Goal: Task Accomplishment & Management: Complete application form

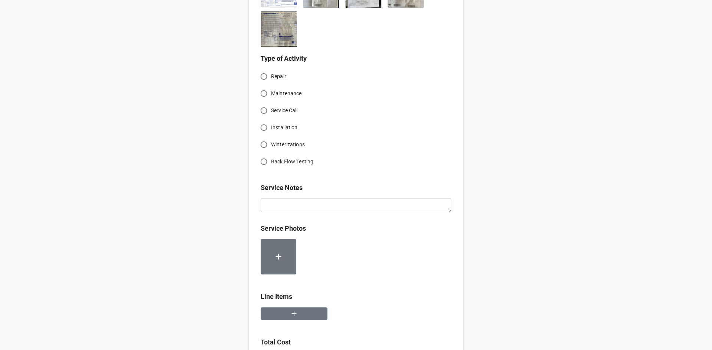
scroll to position [332, 0]
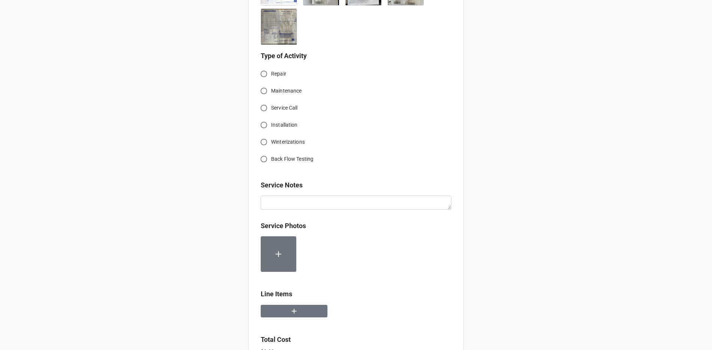
click at [262, 107] on input "Service Call" at bounding box center [264, 108] width 14 height 14
radio input "true"
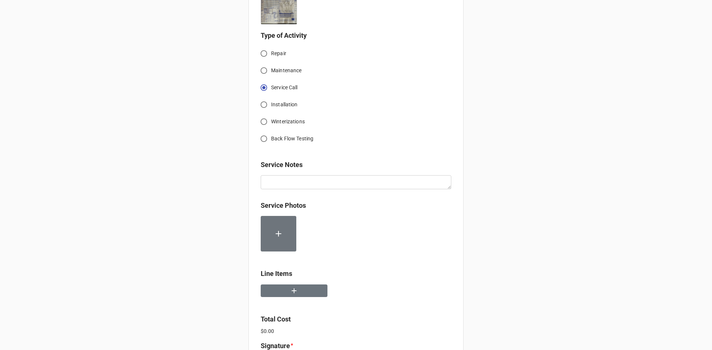
scroll to position [369, 0]
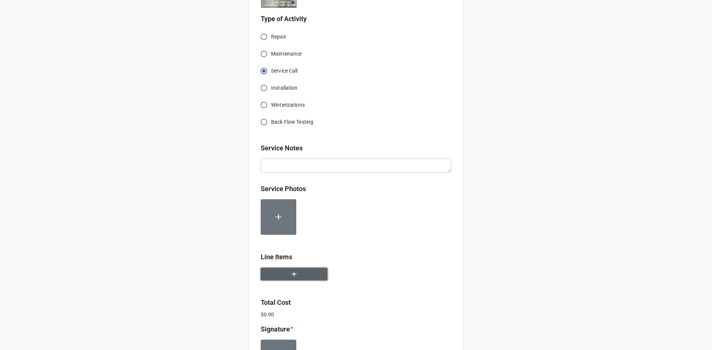
click at [298, 277] on button "button" at bounding box center [294, 274] width 67 height 13
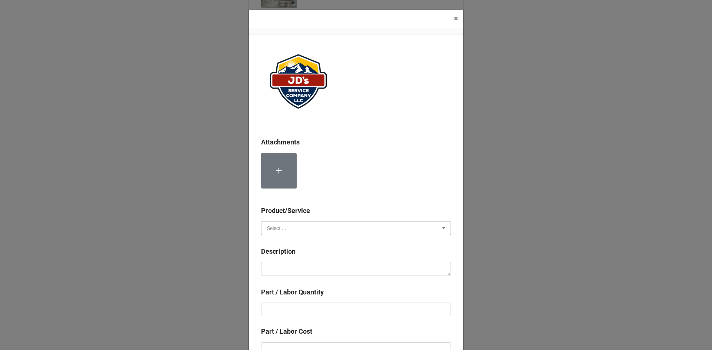
click at [340, 230] on input "text" at bounding box center [356, 228] width 189 height 13
click at [281, 244] on span "Services" at bounding box center [276, 242] width 19 height 6
click at [347, 267] on textarea at bounding box center [356, 269] width 190 height 14
paste textarea "Service Address: Same as above. Continued installation of Combi boiler unit. Ra…"
type textarea "x"
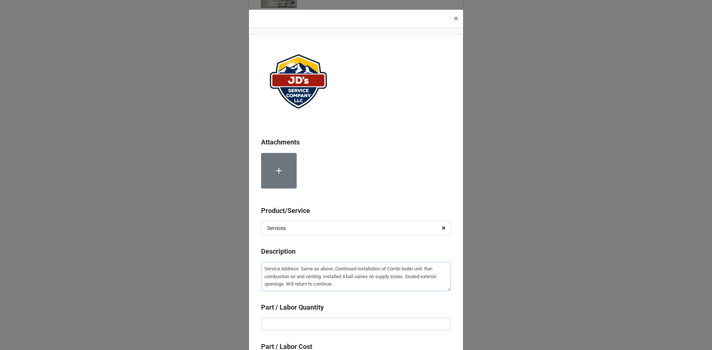
type textarea "Service Address: Same as above. Continued installation of Combi boiler unit. Ra…"
click at [352, 324] on input "text" at bounding box center [356, 324] width 190 height 13
type textarea "x"
type input "6"
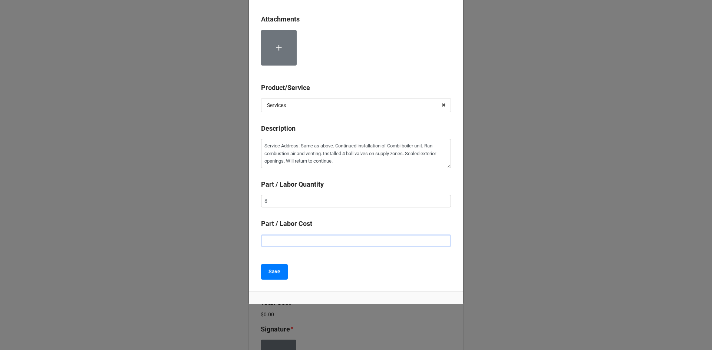
type textarea "x"
type input "$2.00"
type textarea "x"
type input "$22.00"
type textarea "x"
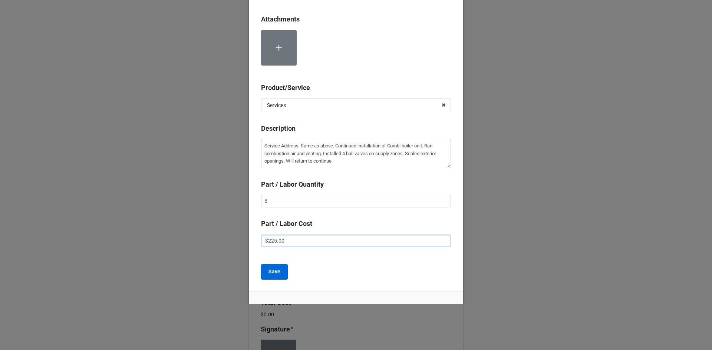
type input "$225.00"
click at [278, 273] on b "Save" at bounding box center [274, 272] width 12 height 8
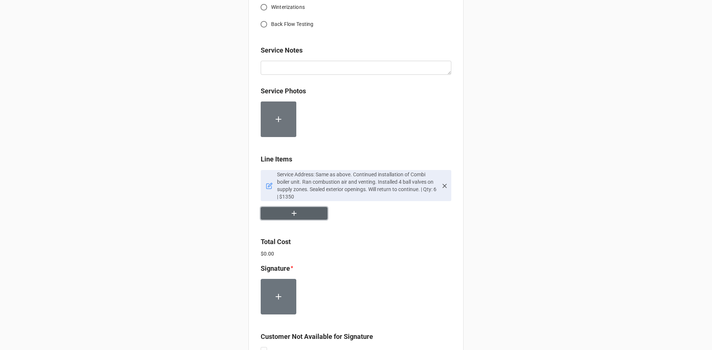
scroll to position [480, 0]
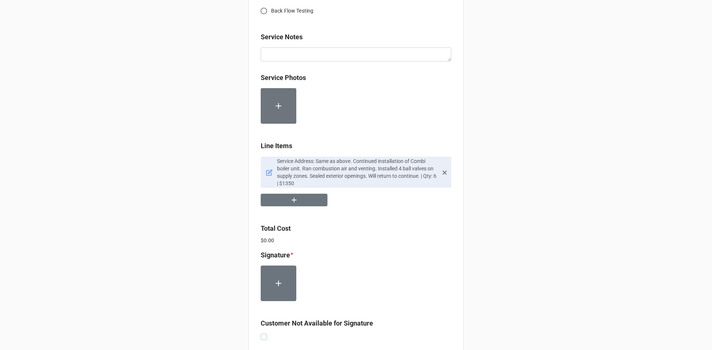
click at [261, 334] on label at bounding box center [264, 334] width 6 height 0
checkbox input "true"
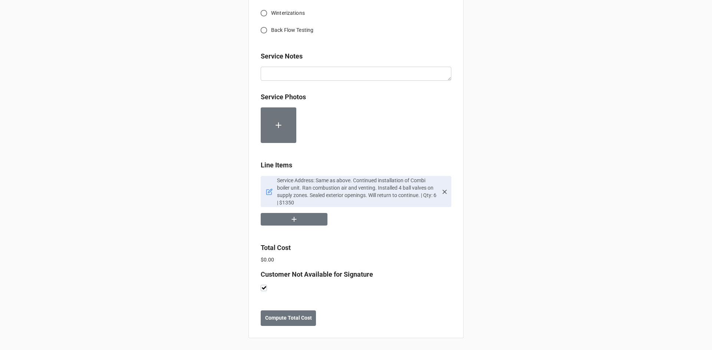
scroll to position [461, 0]
click at [290, 321] on b "Compute Total Cost" at bounding box center [288, 318] width 47 height 8
click at [277, 323] on button "Save" at bounding box center [274, 319] width 27 height 16
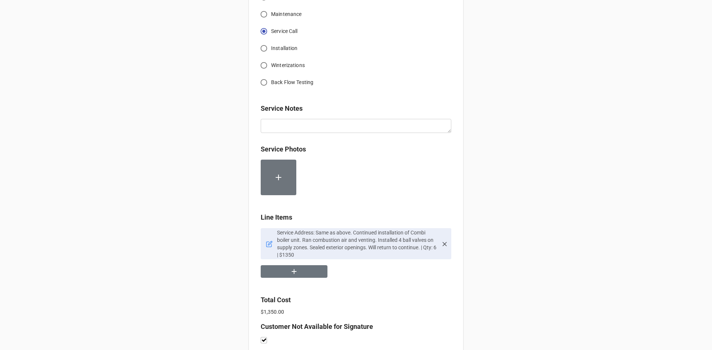
scroll to position [408, 0]
click at [266, 244] on icon at bounding box center [269, 245] width 7 height 7
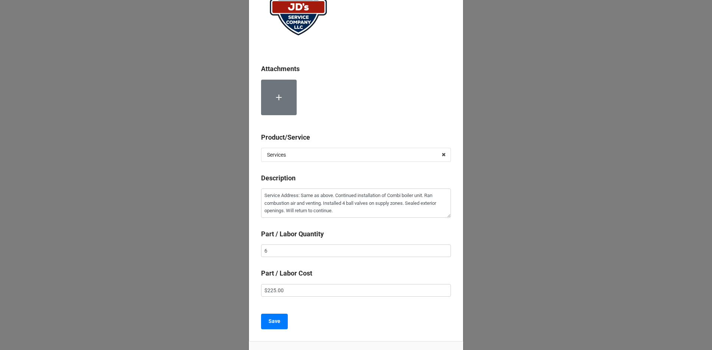
scroll to position [74, 0]
drag, startPoint x: 262, startPoint y: 289, endPoint x: 254, endPoint y: 288, distance: 7.9
click at [257, 288] on div "Attachments Product/Service Services Services Material Cost Description Service…" at bounding box center [356, 150] width 214 height 381
type textarea "x"
click at [268, 324] on b "Save" at bounding box center [274, 321] width 12 height 8
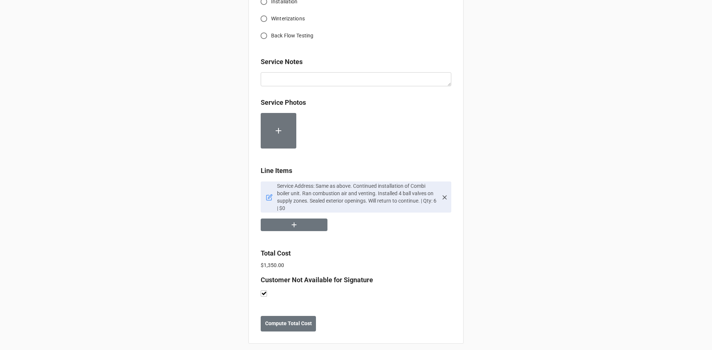
scroll to position [461, 0]
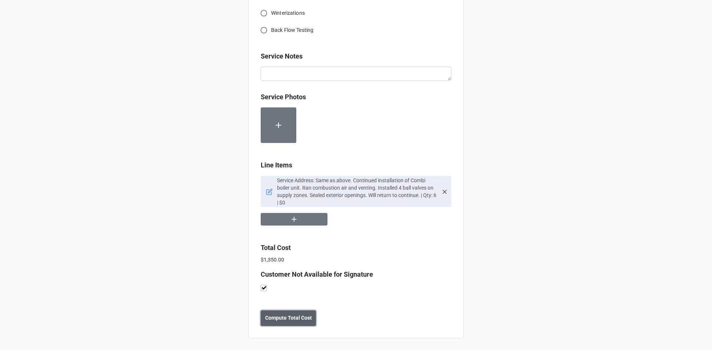
click at [292, 320] on b "Compute Total Cost" at bounding box center [288, 318] width 47 height 8
click at [273, 321] on b "Save" at bounding box center [274, 318] width 12 height 8
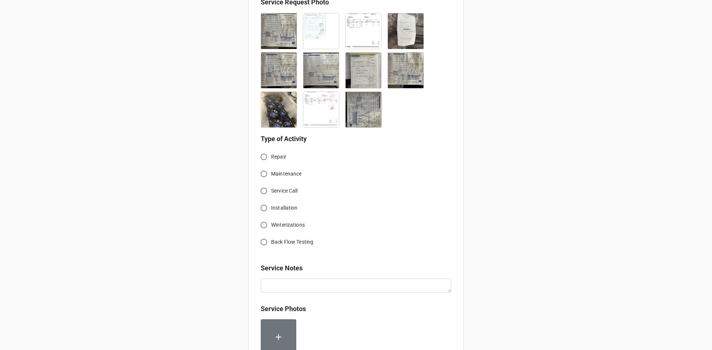
scroll to position [222, 0]
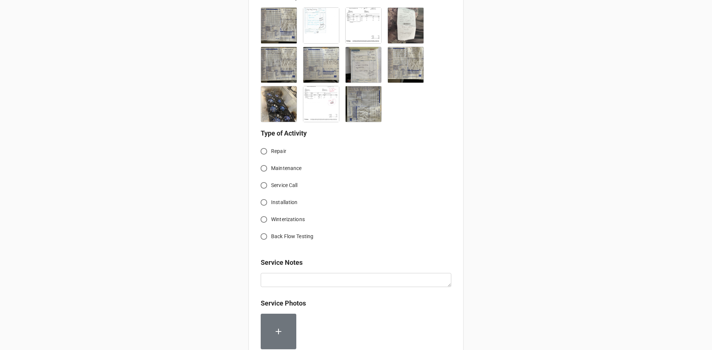
click at [260, 178] on input "Service Call" at bounding box center [264, 185] width 14 height 14
radio input "true"
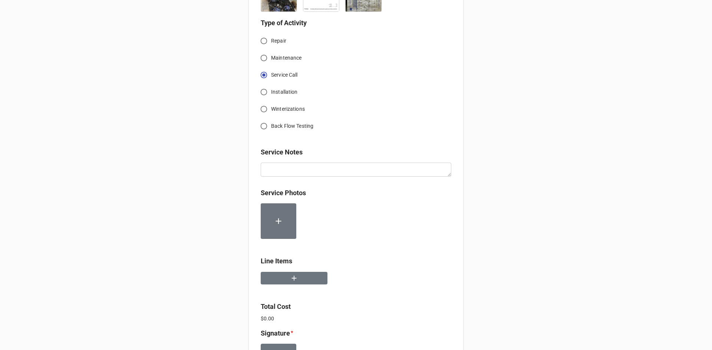
scroll to position [334, 0]
click at [309, 271] on button "button" at bounding box center [294, 277] width 67 height 13
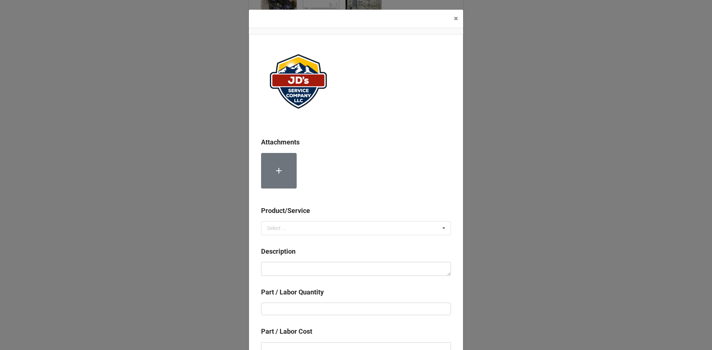
click at [339, 240] on div "Product/Service Select ... Services Material Cost" at bounding box center [356, 223] width 190 height 35
drag, startPoint x: 343, startPoint y: 235, endPoint x: 349, endPoint y: 232, distance: 6.0
click at [345, 234] on div "Select ... Services Material Cost" at bounding box center [356, 228] width 190 height 14
click at [349, 240] on div "Services" at bounding box center [355, 242] width 189 height 14
click at [329, 268] on textarea at bounding box center [356, 269] width 190 height 14
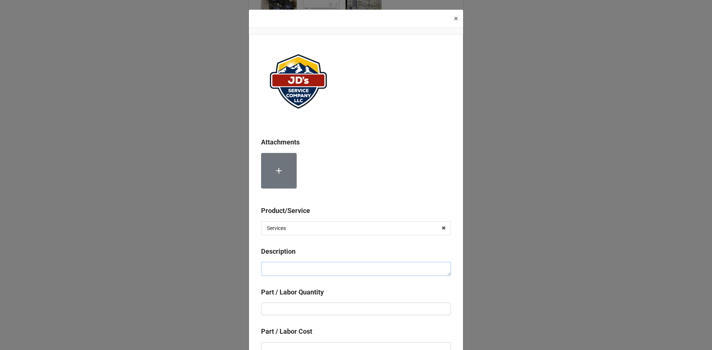
paste textarea "8:00am-9:00am; Service Area: Cascades Kitchen Troubleshoot far left, top Vulcan…"
type textarea "x"
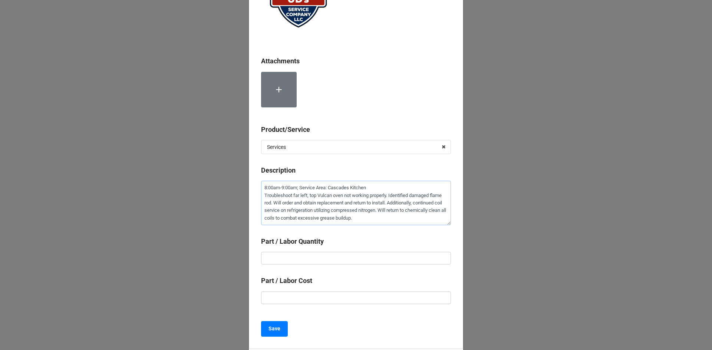
scroll to position [111, 0]
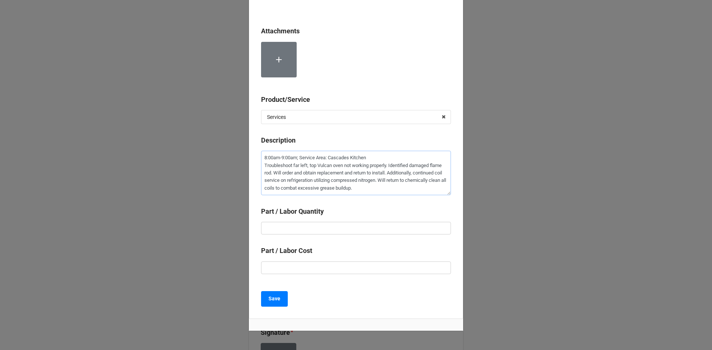
type textarea "8:00am-9:00am; Service Area: Cascades Kitchen Troubleshoot far left, top Vulcan…"
click at [363, 231] on input "text" at bounding box center [356, 228] width 190 height 13
type textarea "x"
type input "1"
click at [356, 262] on input "text" at bounding box center [356, 268] width 190 height 13
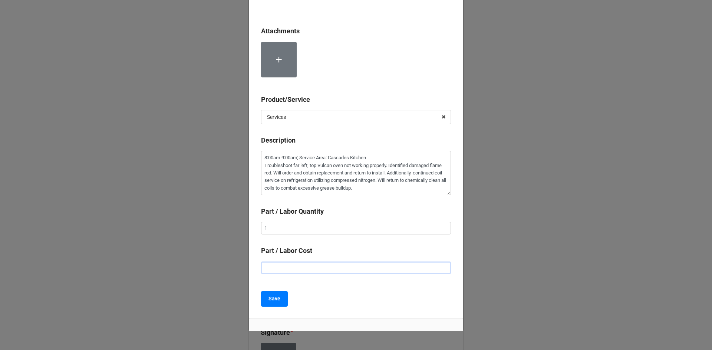
type textarea "x"
type input "$2.00"
type textarea "x"
type input "$22.00"
type textarea "x"
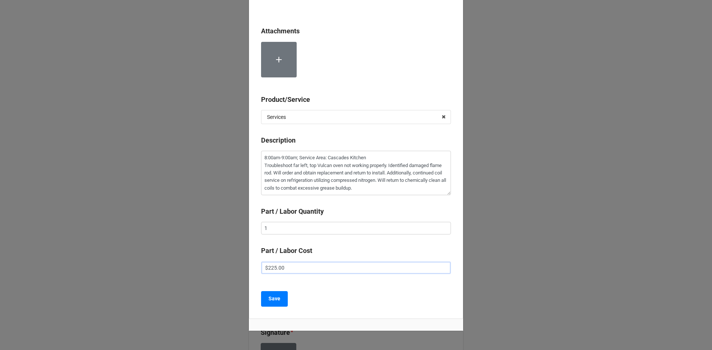
type input "$225.00"
click at [342, 289] on div "Attachments Product/Service Services Services Material Cost Description 8:00am-…" at bounding box center [356, 121] width 214 height 396
click at [261, 297] on button "Save" at bounding box center [274, 299] width 27 height 16
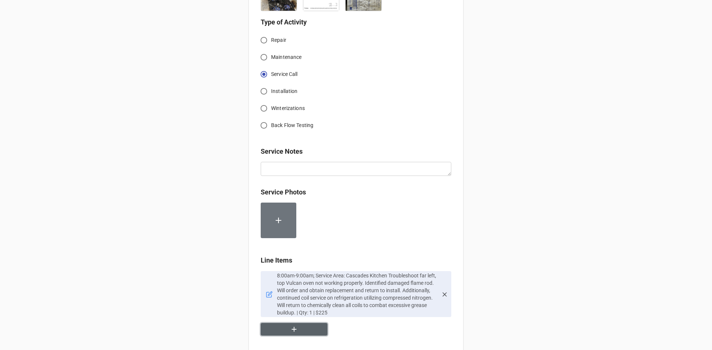
click at [295, 326] on icon "button" at bounding box center [294, 330] width 8 height 8
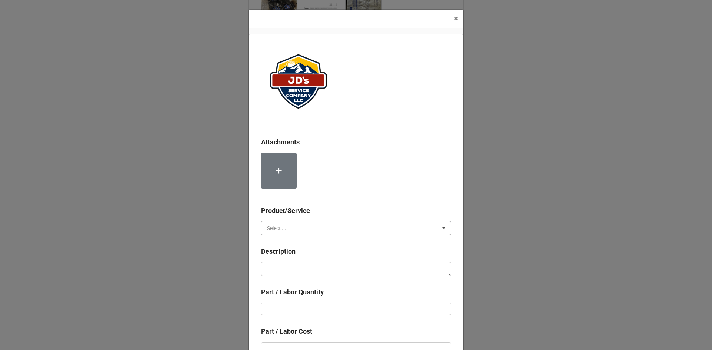
click at [321, 229] on input "text" at bounding box center [356, 228] width 189 height 13
click at [296, 256] on span "Material Cost" at bounding box center [282, 256] width 31 height 6
click at [303, 271] on textarea at bounding box center [356, 269] width 190 height 14
type textarea "x"
type textarea "C"
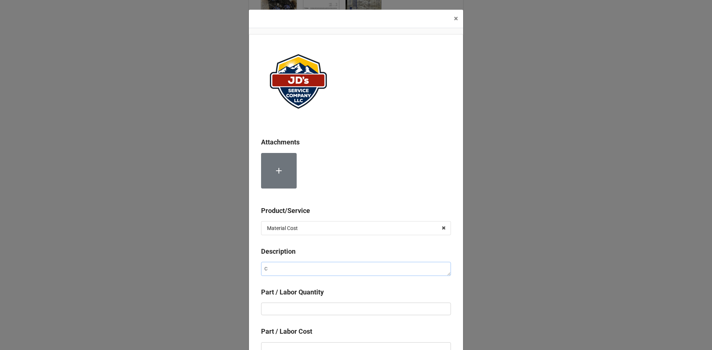
type textarea "x"
type textarea "Co"
type textarea "x"
type textarea "Com"
type textarea "x"
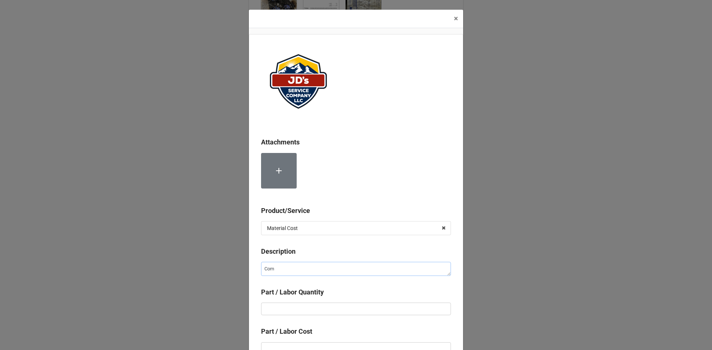
type textarea "Comp"
type textarea "x"
type textarea "Compr"
type textarea "x"
type textarea "Compre"
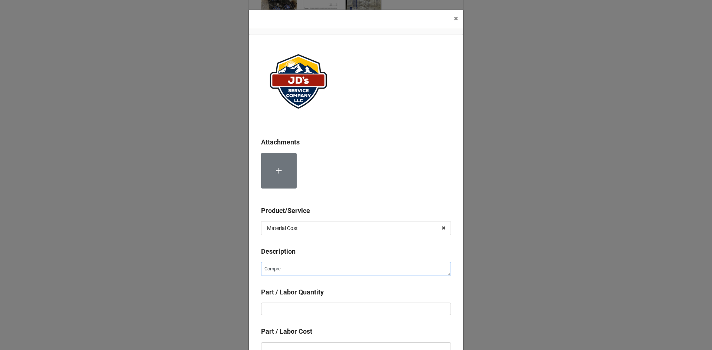
type textarea "x"
type textarea "Compres"
type textarea "x"
type textarea "Compress"
type textarea "x"
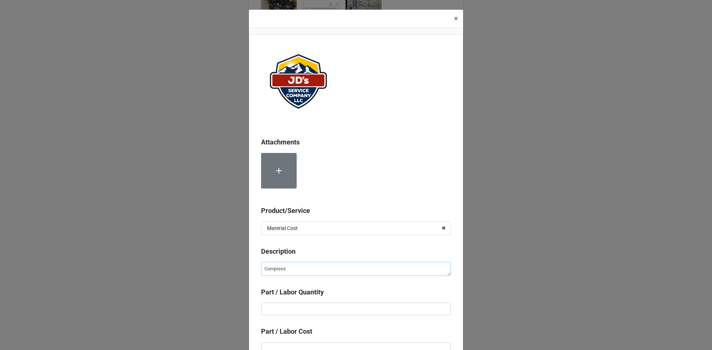
type textarea "Compresse"
type textarea "x"
type textarea "Compressed"
type textarea "x"
type textarea "Compressed"
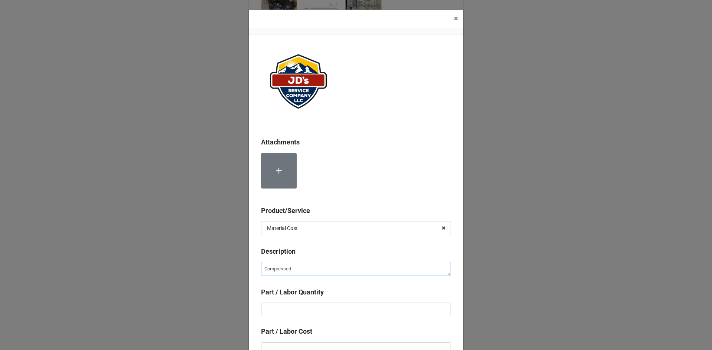
type textarea "x"
type textarea "Compressed N"
type textarea "x"
type textarea "Compressed Ni"
type textarea "x"
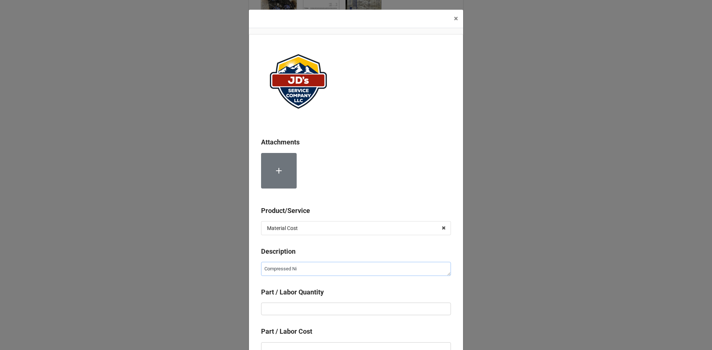
type textarea "Compressed Nit"
type textarea "x"
type textarea "Compressed Nitr"
type textarea "x"
type textarea "Compressed Nitro"
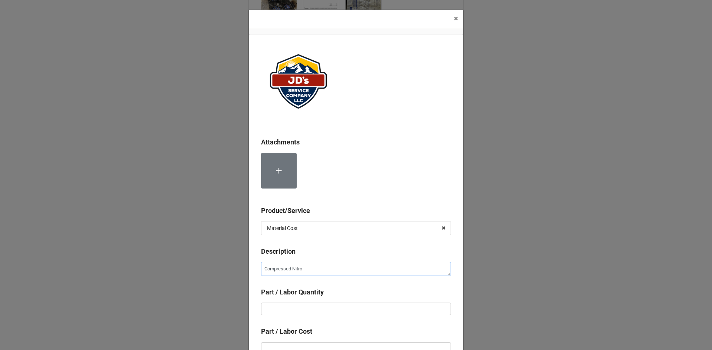
type textarea "x"
type textarea "Compressed Nitrog"
type textarea "x"
type textarea "Compressed Nitroge"
type textarea "x"
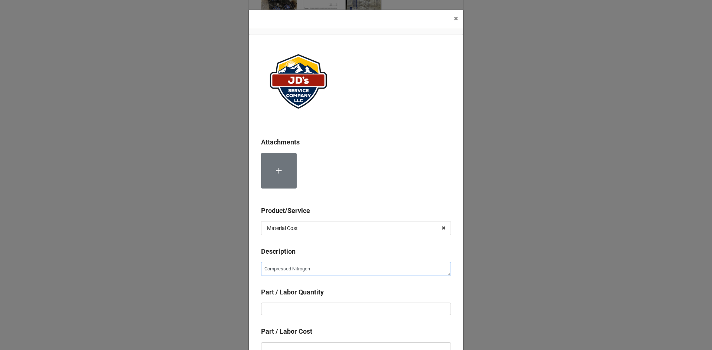
type textarea "Compressed Nitrogen"
type textarea "x"
type input "2"
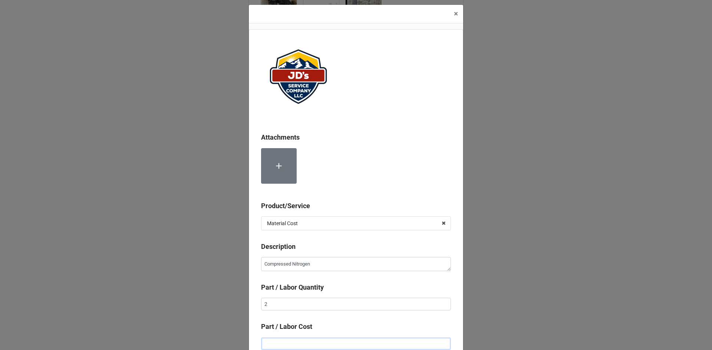
type textarea "x"
type input "$2.00"
type textarea "x"
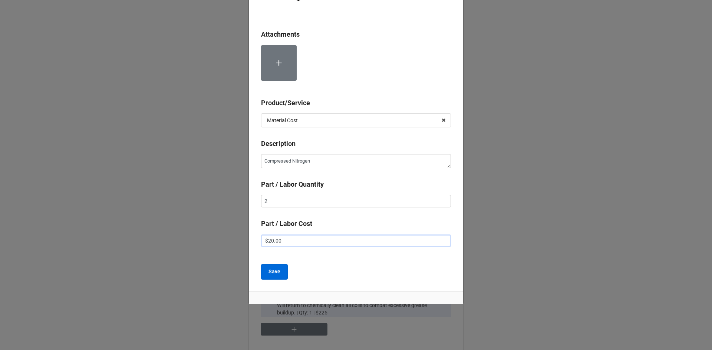
type input "$20.00"
click at [271, 274] on b "Save" at bounding box center [274, 272] width 12 height 8
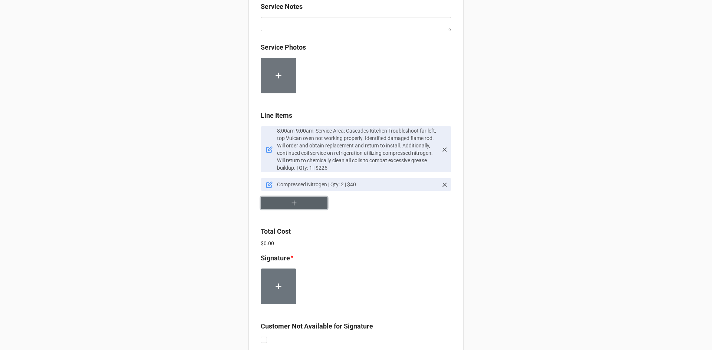
scroll to position [519, 0]
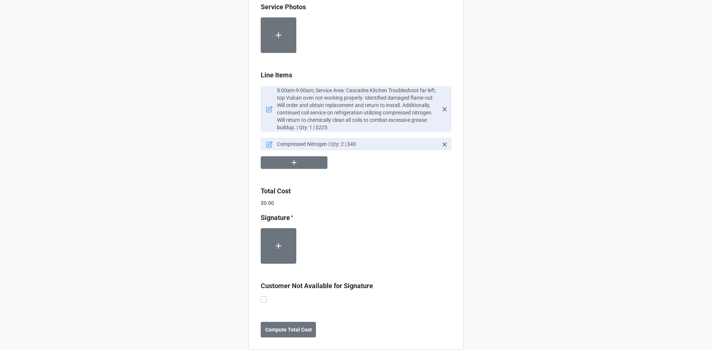
click at [263, 297] on label at bounding box center [264, 297] width 6 height 0
checkbox input "true"
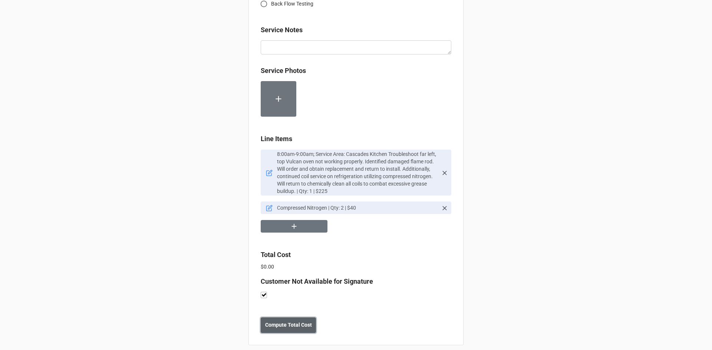
drag, startPoint x: 279, startPoint y: 321, endPoint x: 326, endPoint y: 325, distance: 46.9
click at [280, 321] on b "Compute Total Cost" at bounding box center [288, 325] width 47 height 8
click at [277, 321] on b "Save" at bounding box center [274, 325] width 12 height 8
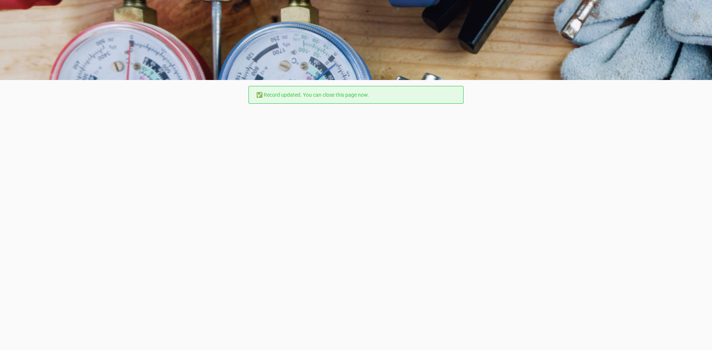
scroll to position [0, 0]
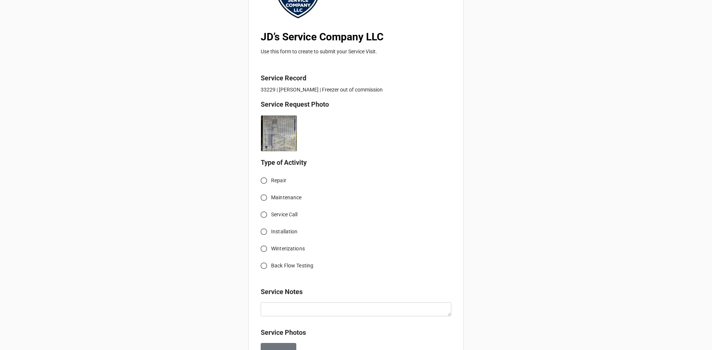
scroll to position [111, 0]
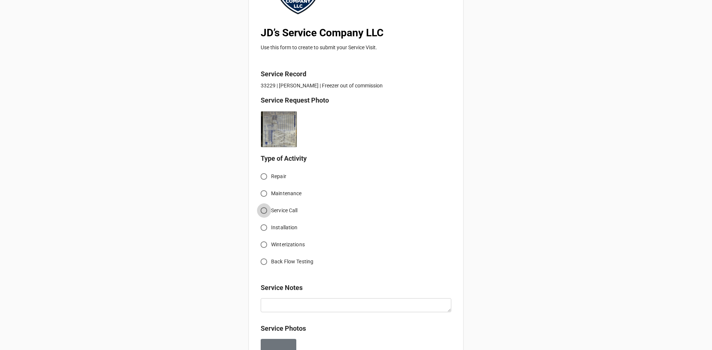
click at [263, 208] on input "Service Call" at bounding box center [264, 211] width 14 height 14
radio input "true"
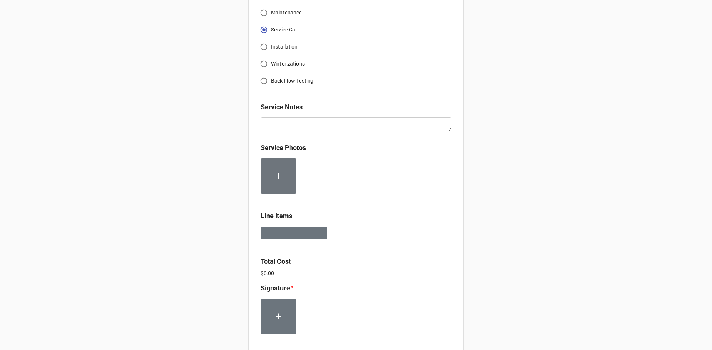
scroll to position [297, 0]
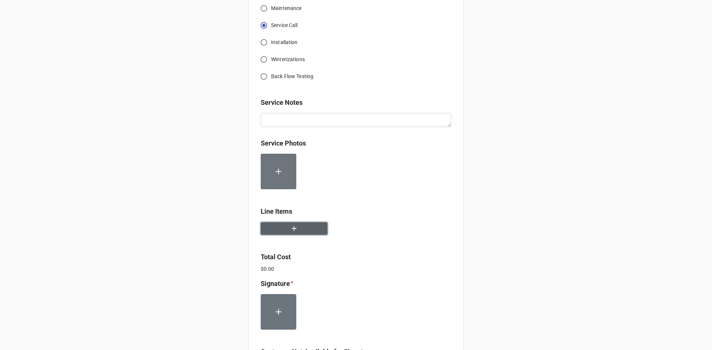
click at [294, 232] on icon "button" at bounding box center [294, 229] width 8 height 8
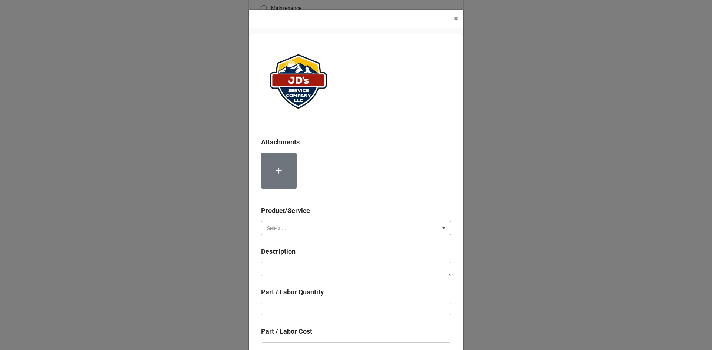
click at [295, 233] on input "text" at bounding box center [356, 228] width 189 height 13
click at [291, 243] on div "Services" at bounding box center [355, 242] width 189 height 14
click at [303, 268] on textarea at bounding box center [356, 269] width 190 height 14
paste textarea "9:00am-10:00am; Service Address: [STREET_ADDRESS][PERSON_NAME] Troubleshoot fre…"
type textarea "x"
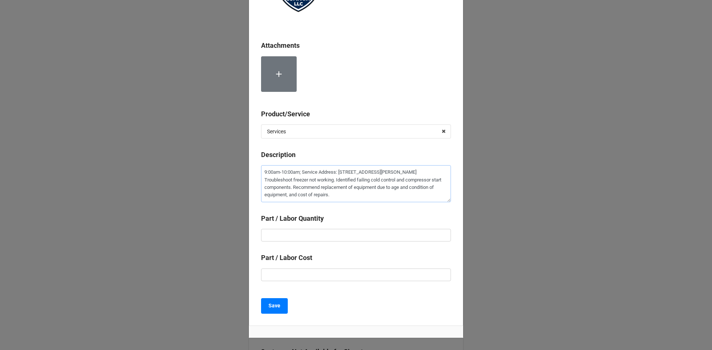
scroll to position [111, 0]
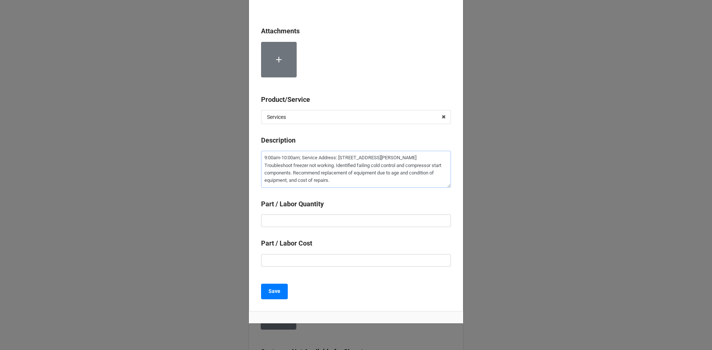
type textarea "9:00am-10:00am; Service Address: [STREET_ADDRESS][PERSON_NAME] Troubleshoot fre…"
click at [362, 224] on input "text" at bounding box center [356, 221] width 190 height 13
type textarea "x"
type input "1"
type textarea "x"
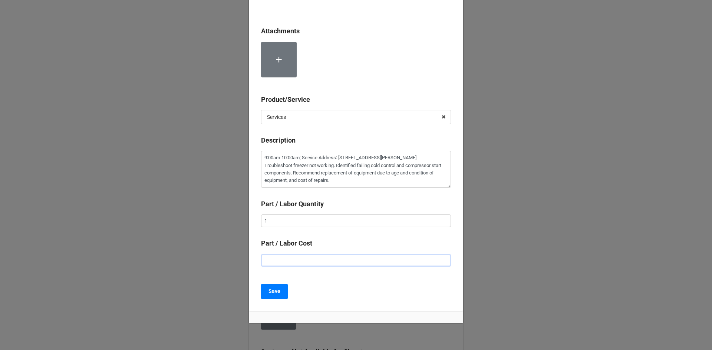
type input "$2.00"
type textarea "x"
type input "$22.00"
type textarea "x"
type input "$225.00"
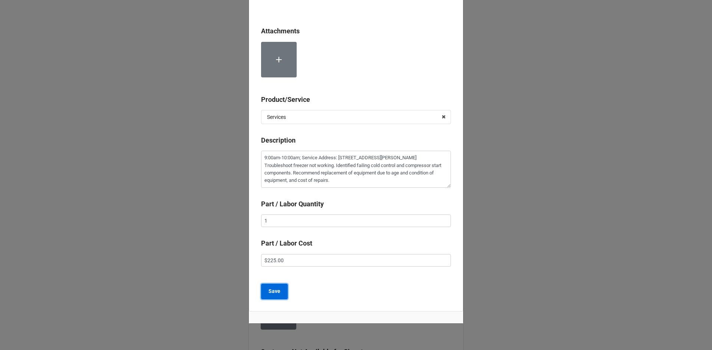
click at [276, 292] on b "Save" at bounding box center [274, 292] width 12 height 8
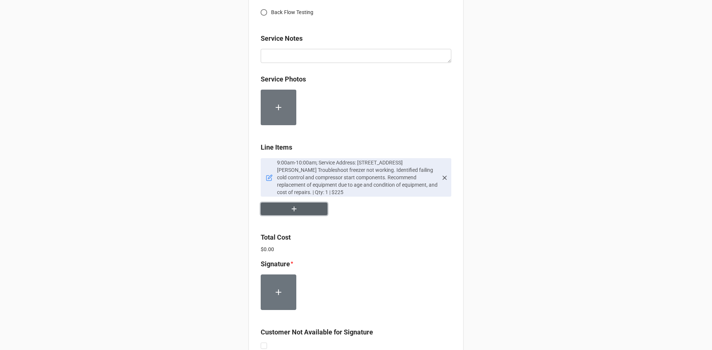
scroll to position [408, 0]
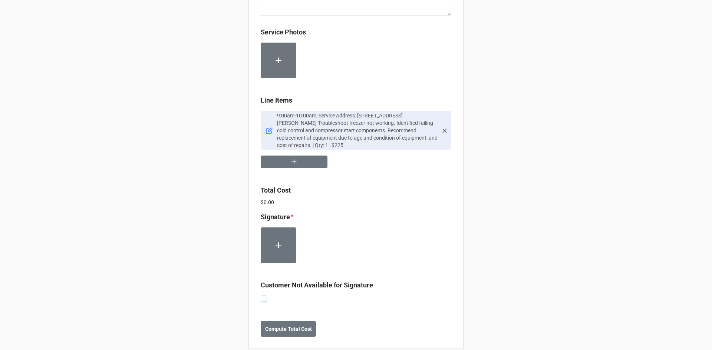
click at [264, 296] on label at bounding box center [264, 296] width 6 height 0
checkbox input "true"
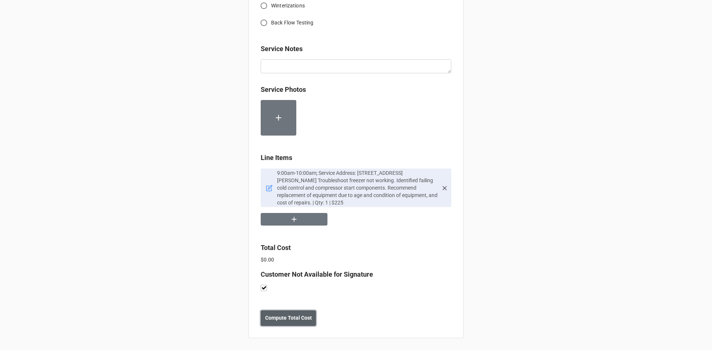
click at [291, 317] on b "Compute Total Cost" at bounding box center [288, 318] width 47 height 8
click at [278, 324] on button "Save" at bounding box center [274, 319] width 27 height 16
